Goal: Task Accomplishment & Management: Use online tool/utility

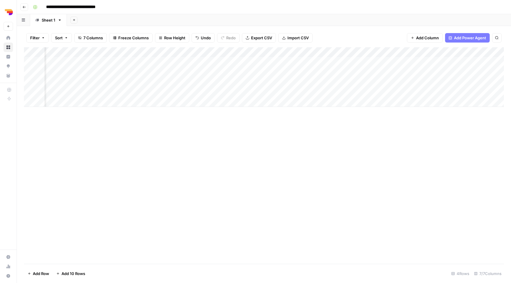
scroll to position [0, 63]
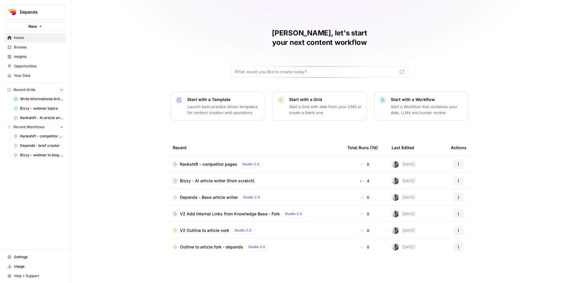
click at [36, 50] on link "Browse" at bounding box center [35, 47] width 61 height 9
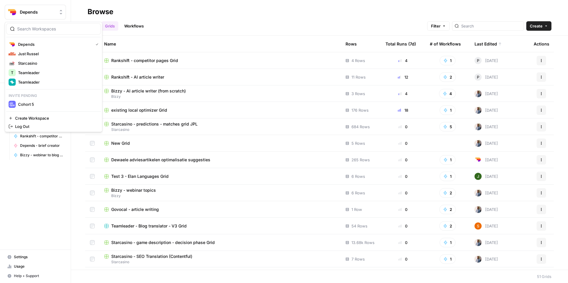
click at [43, 10] on span "Depends" at bounding box center [38, 12] width 36 height 6
click at [41, 54] on span "Just Russel" at bounding box center [57, 54] width 78 height 6
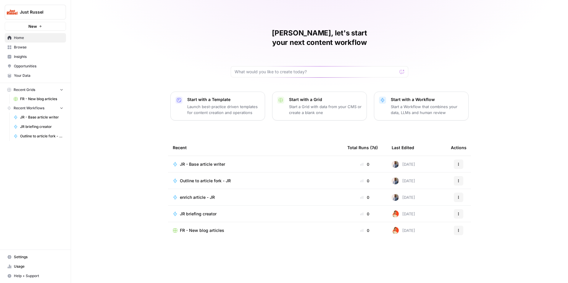
click at [195, 161] on span "JR - Base article writer" at bounding box center [202, 164] width 45 height 6
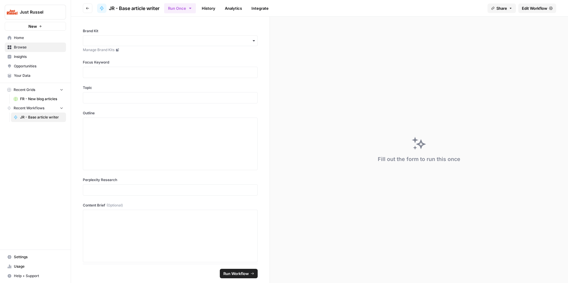
click at [526, 7] on span "Edit Workflow" at bounding box center [533, 8] width 25 height 6
